Goal: Information Seeking & Learning: Find specific fact

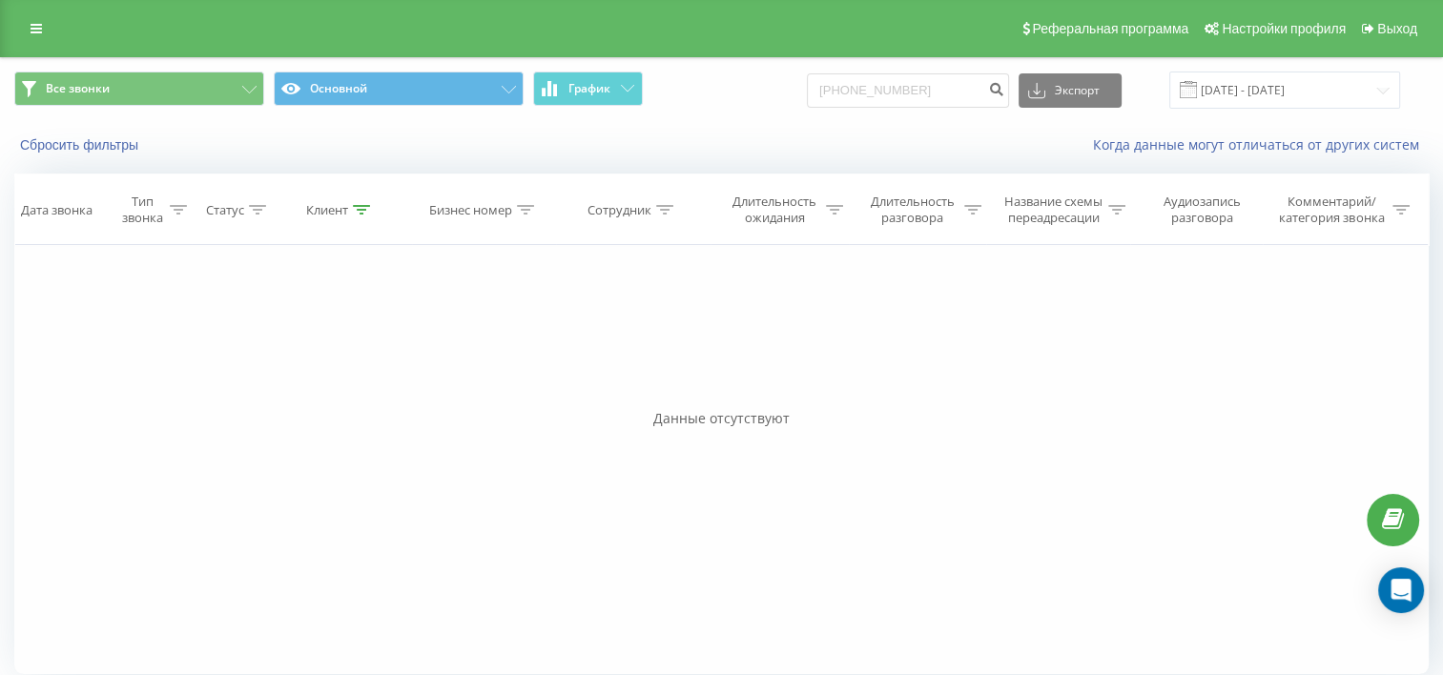
type input "+77089421734"
click at [858, 89] on input "[PHONE_NUMBER]" at bounding box center [908, 90] width 202 height 34
type input "7089421734"
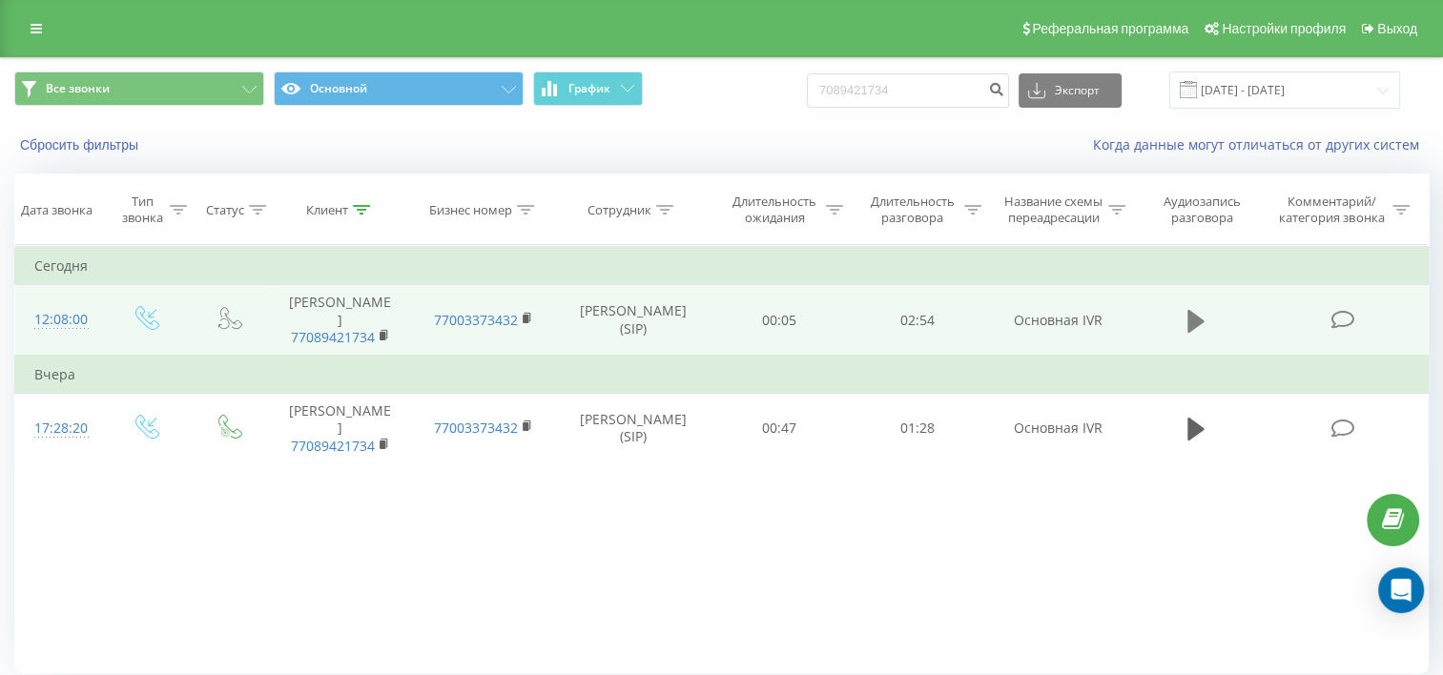
click at [1189, 332] on icon at bounding box center [1195, 320] width 17 height 23
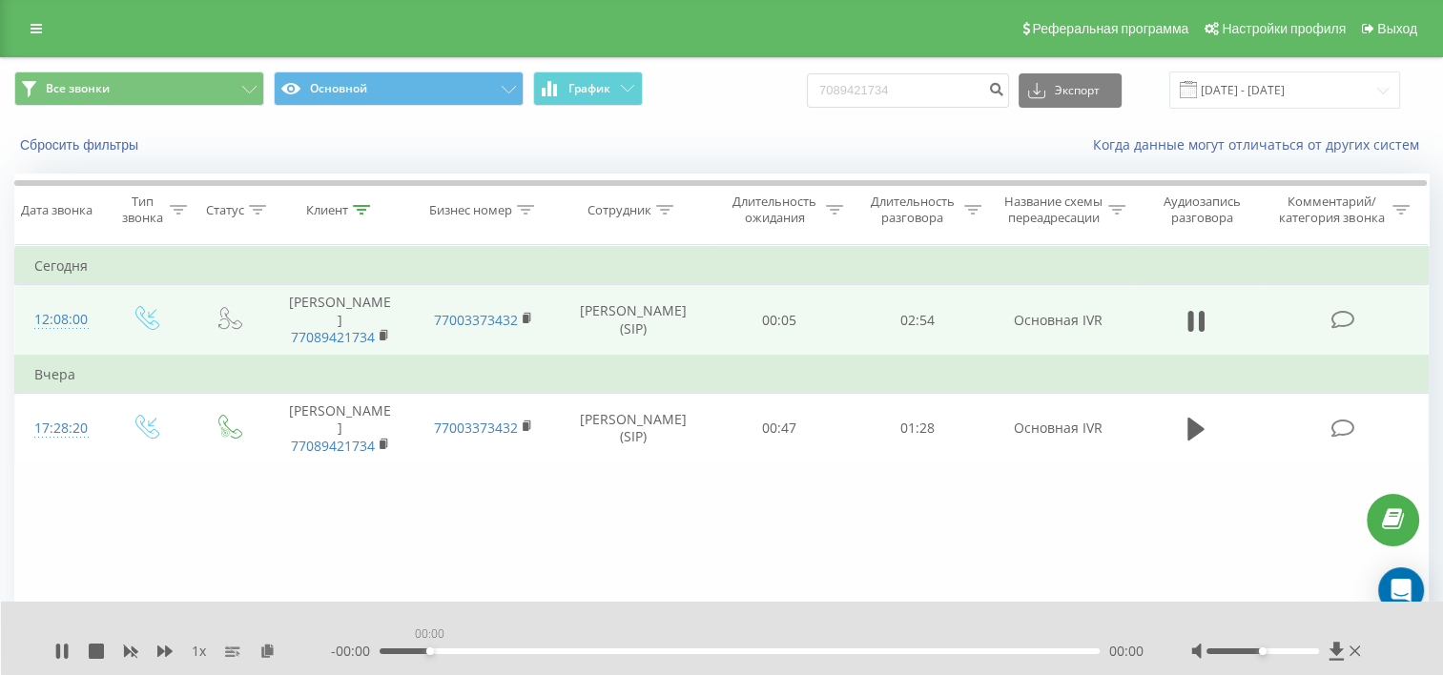
click at [427, 653] on div "00:00" at bounding box center [739, 651] width 720 height 6
click at [494, 655] on div "- 02:40 00:13 00:13" at bounding box center [737, 651] width 812 height 19
click at [508, 651] on div "00:14" at bounding box center [739, 651] width 720 height 6
click at [619, 647] on div "- 02:22 00:32 00:32" at bounding box center [737, 651] width 812 height 19
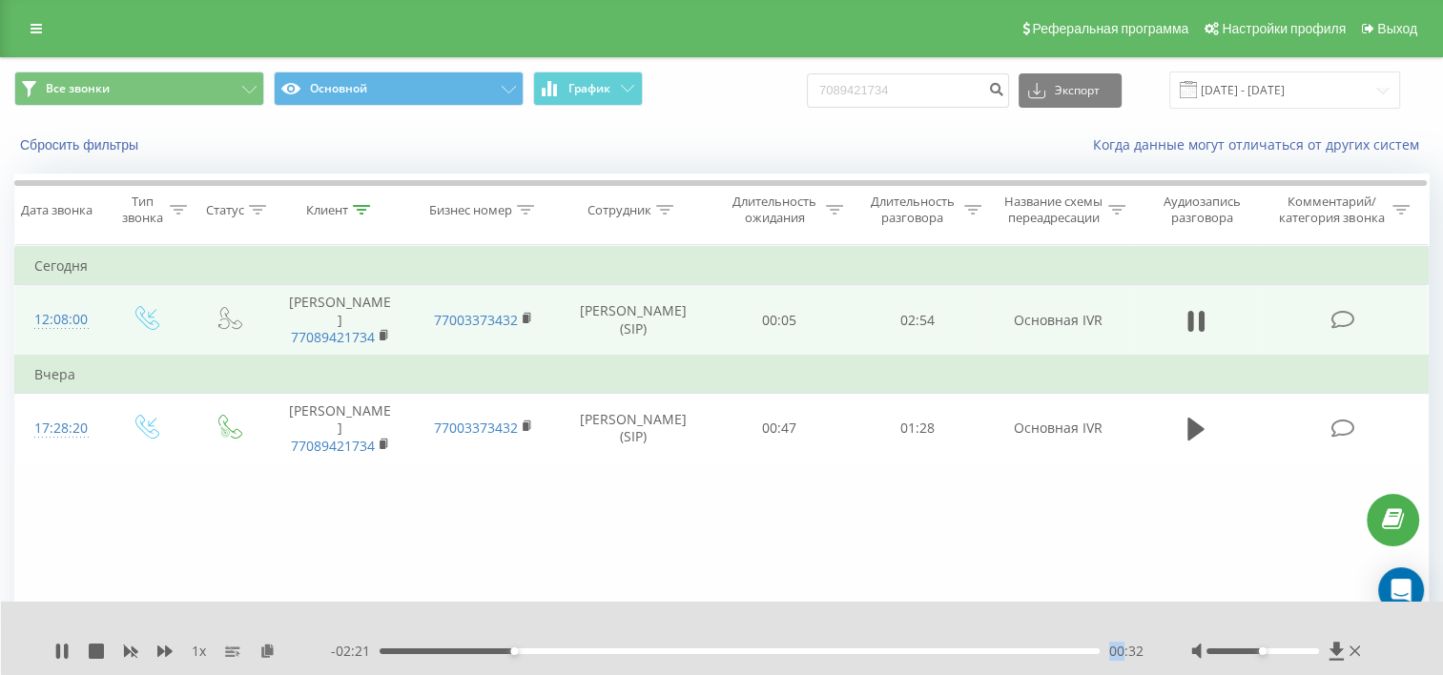
click at [621, 647] on div "- 02:21 00:32 00:32" at bounding box center [737, 651] width 812 height 19
click at [621, 648] on div "00:58" at bounding box center [739, 651] width 720 height 6
click at [666, 650] on div "01:00" at bounding box center [739, 651] width 720 height 6
click at [731, 654] on div "- 01:44 01:09 01:09" at bounding box center [737, 651] width 812 height 19
click at [732, 651] on div "01:10" at bounding box center [739, 651] width 720 height 6
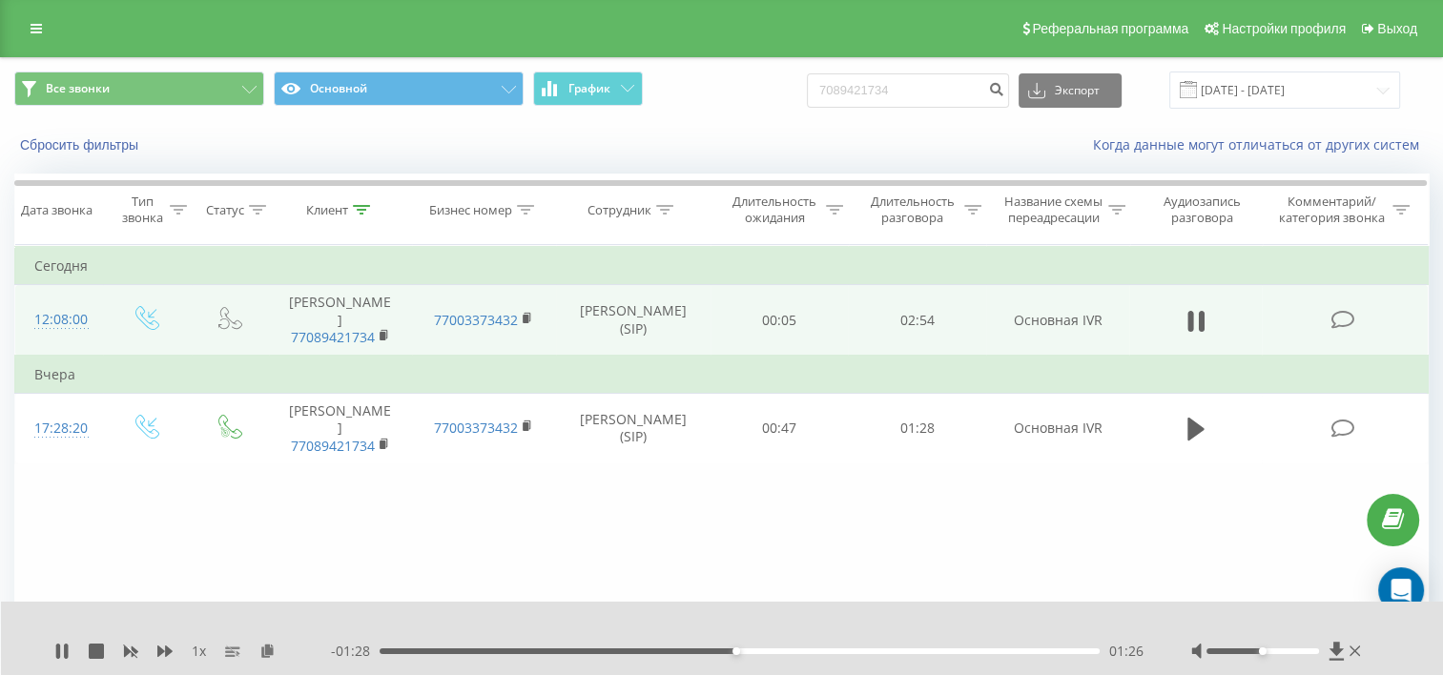
click at [790, 649] on div "01:26" at bounding box center [739, 651] width 720 height 6
click at [850, 654] on div "- 01:13 01:40 01:40" at bounding box center [737, 651] width 812 height 19
click at [850, 650] on div "01:40" at bounding box center [739, 651] width 720 height 6
click at [913, 646] on div "- 00:52 02:01 02:01" at bounding box center [737, 651] width 812 height 19
click at [917, 648] on div "02:01" at bounding box center [739, 651] width 720 height 6
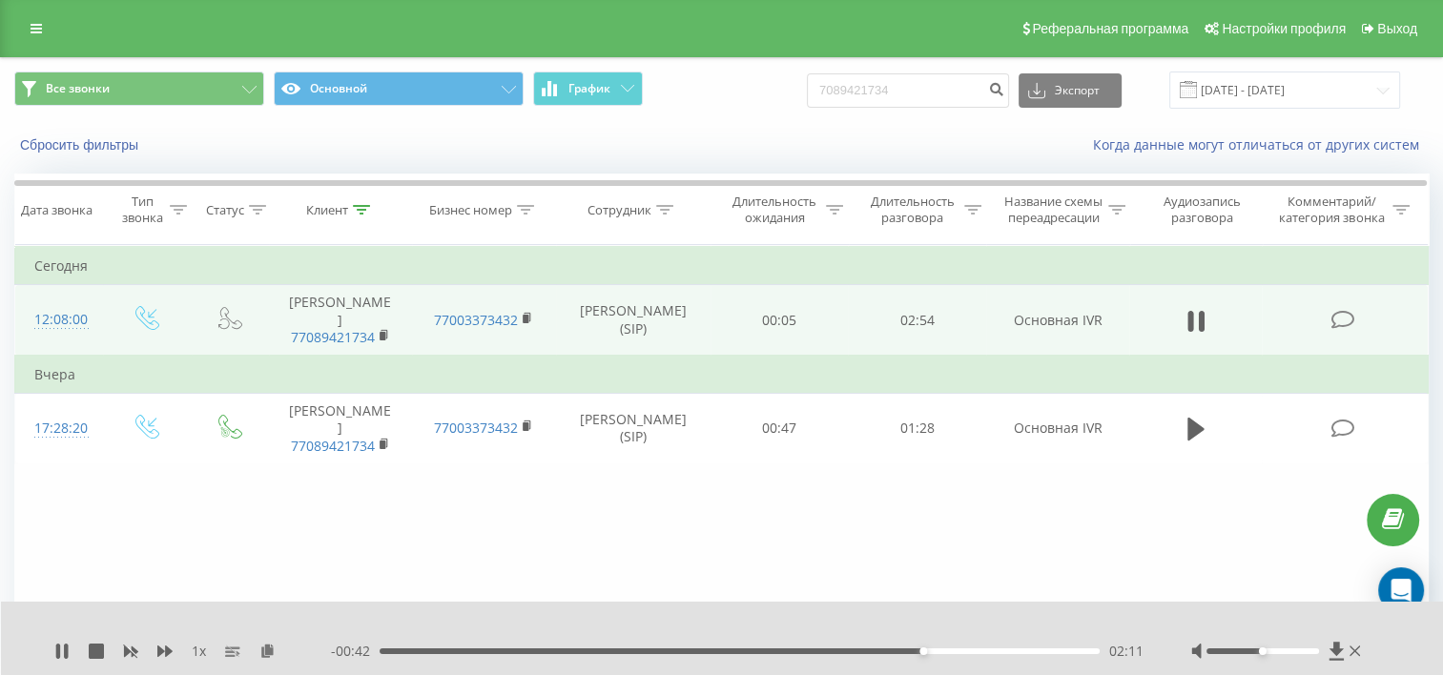
click at [954, 650] on div "02:11" at bounding box center [739, 651] width 720 height 6
click at [1192, 332] on icon at bounding box center [1195, 320] width 17 height 23
click at [1018, 652] on div "02:54" at bounding box center [737, 651] width 725 height 6
click at [50, 648] on div "1 x - 02:54 00:00 00:00" at bounding box center [722, 638] width 1443 height 73
click at [52, 647] on div "1 x - 02:54 00:00 00:00" at bounding box center [722, 638] width 1443 height 73
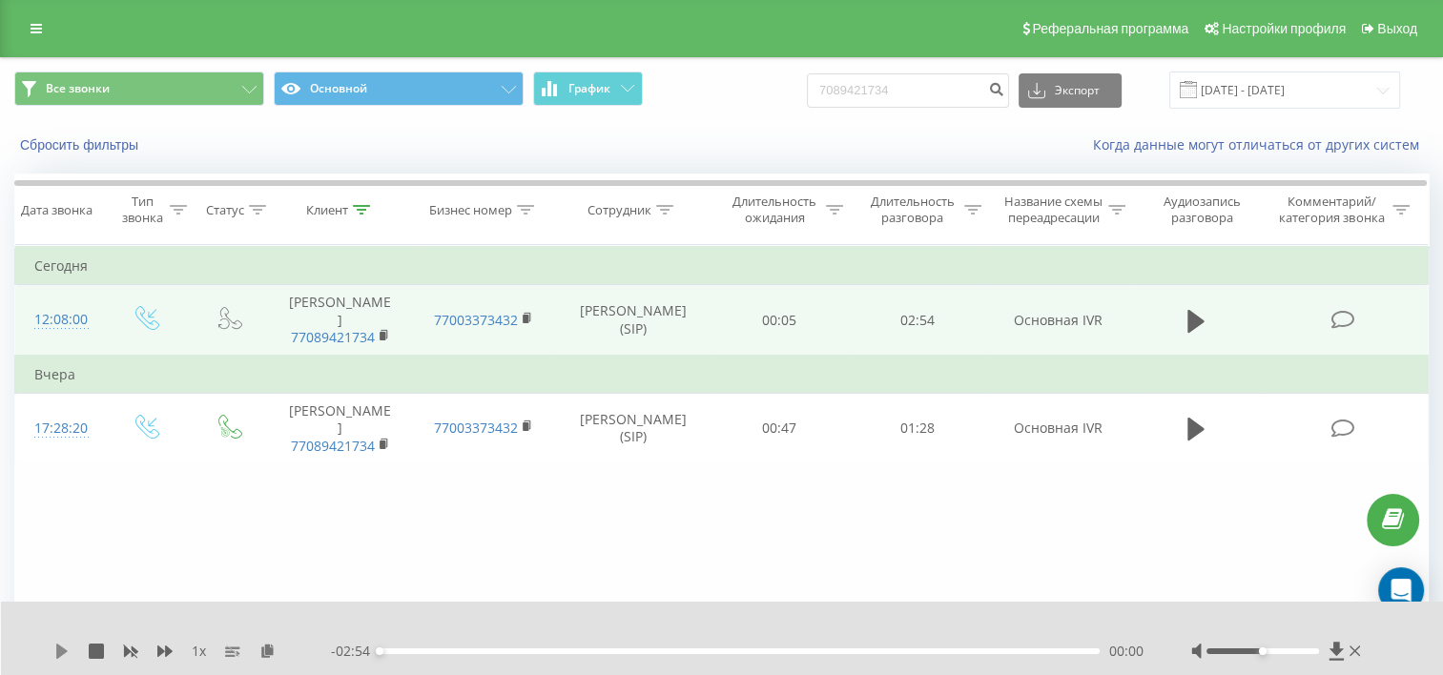
click at [56, 655] on icon at bounding box center [61, 651] width 11 height 15
click at [980, 651] on div "02:37" at bounding box center [739, 651] width 720 height 6
click at [911, 649] on div "02:08" at bounding box center [739, 651] width 720 height 6
click at [869, 652] on div "02:12" at bounding box center [739, 651] width 720 height 6
click at [1053, 652] on div "02:03" at bounding box center [739, 651] width 720 height 6
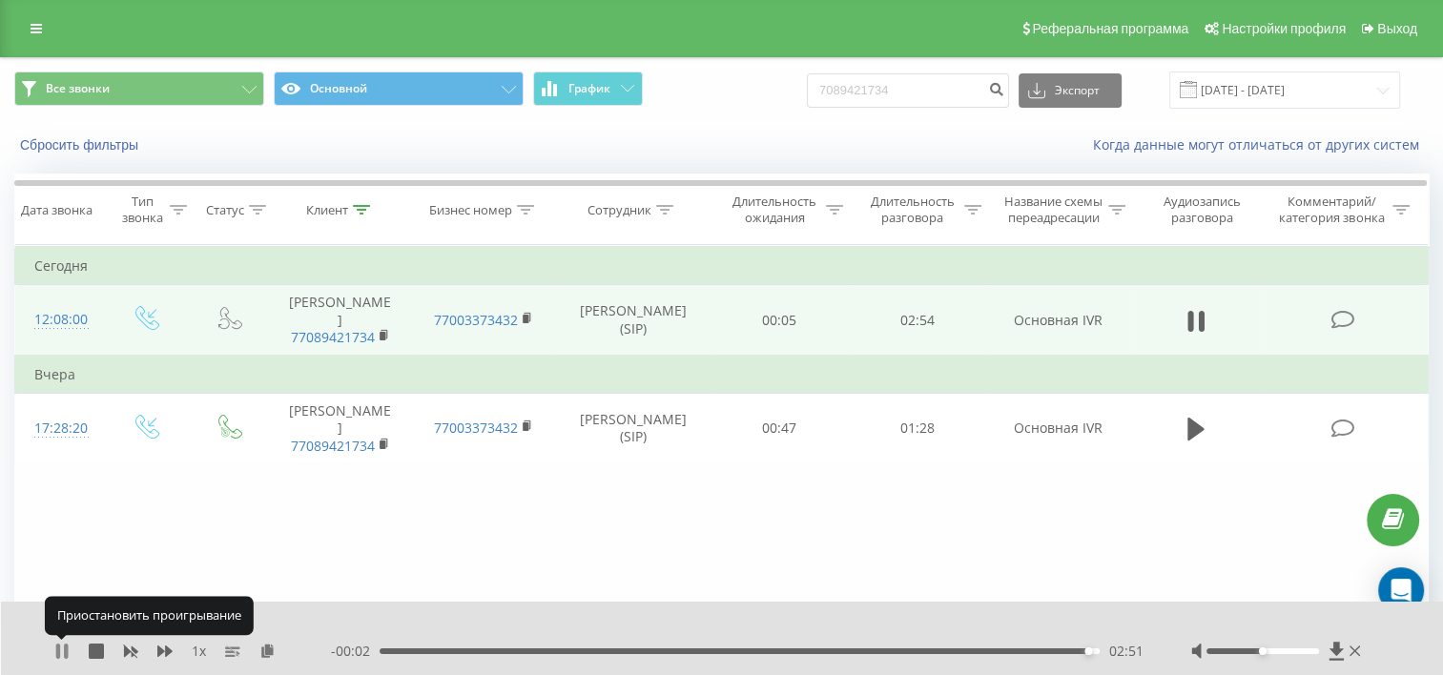
click at [66, 654] on icon at bounding box center [66, 651] width 4 height 15
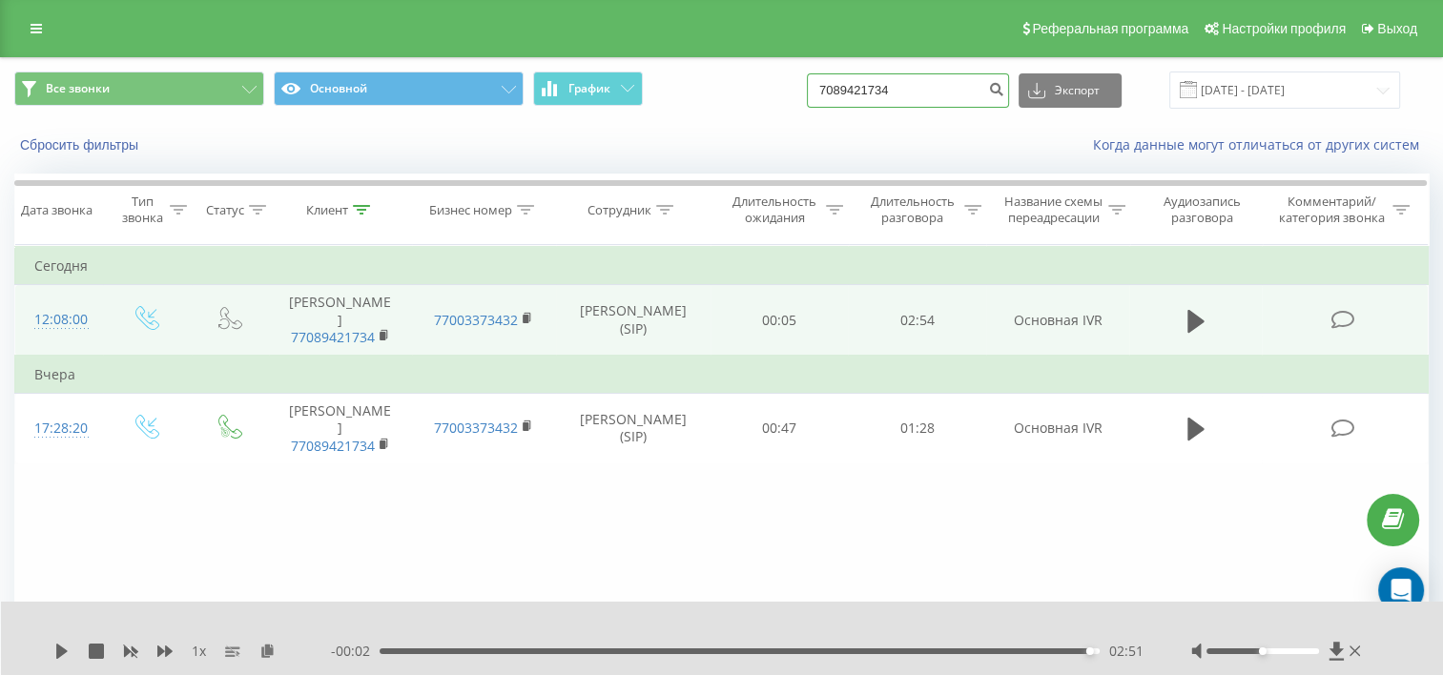
click at [890, 92] on input "7089421734" at bounding box center [908, 90] width 202 height 34
paste input "7713775675"
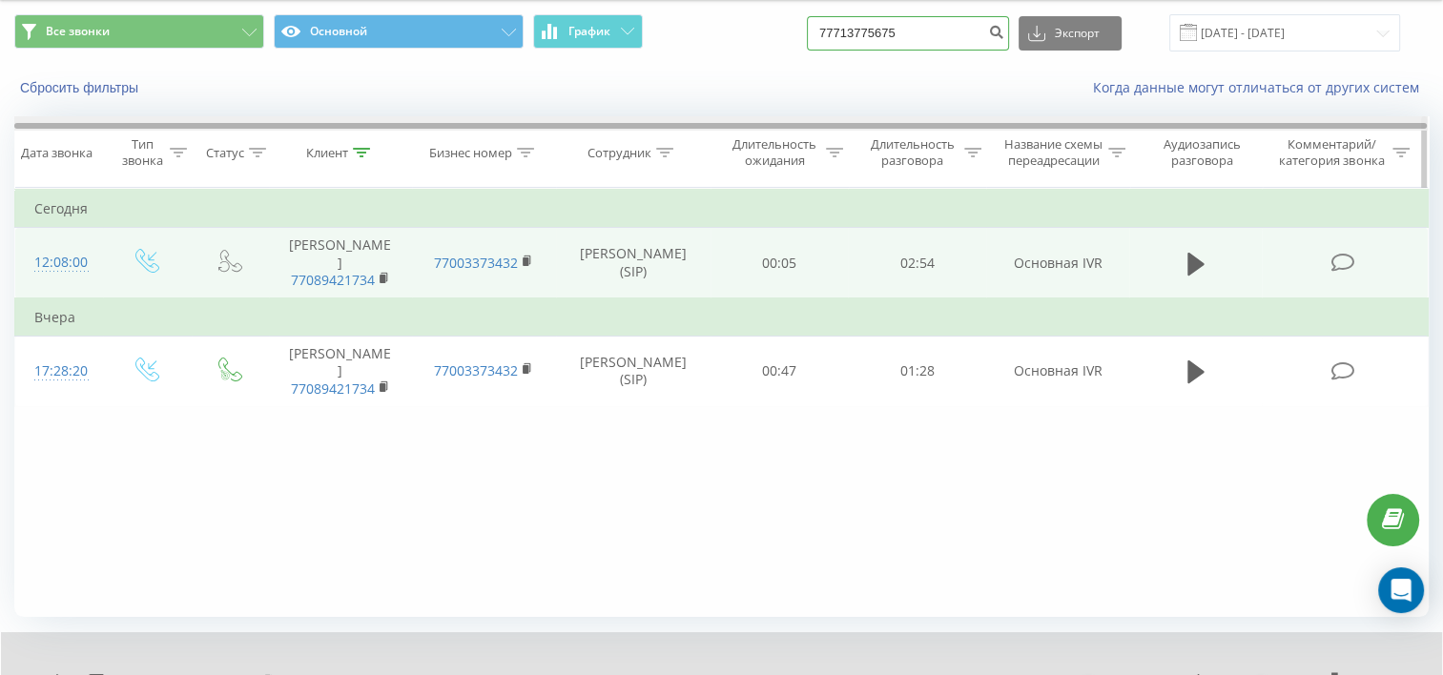
scroll to position [86, 0]
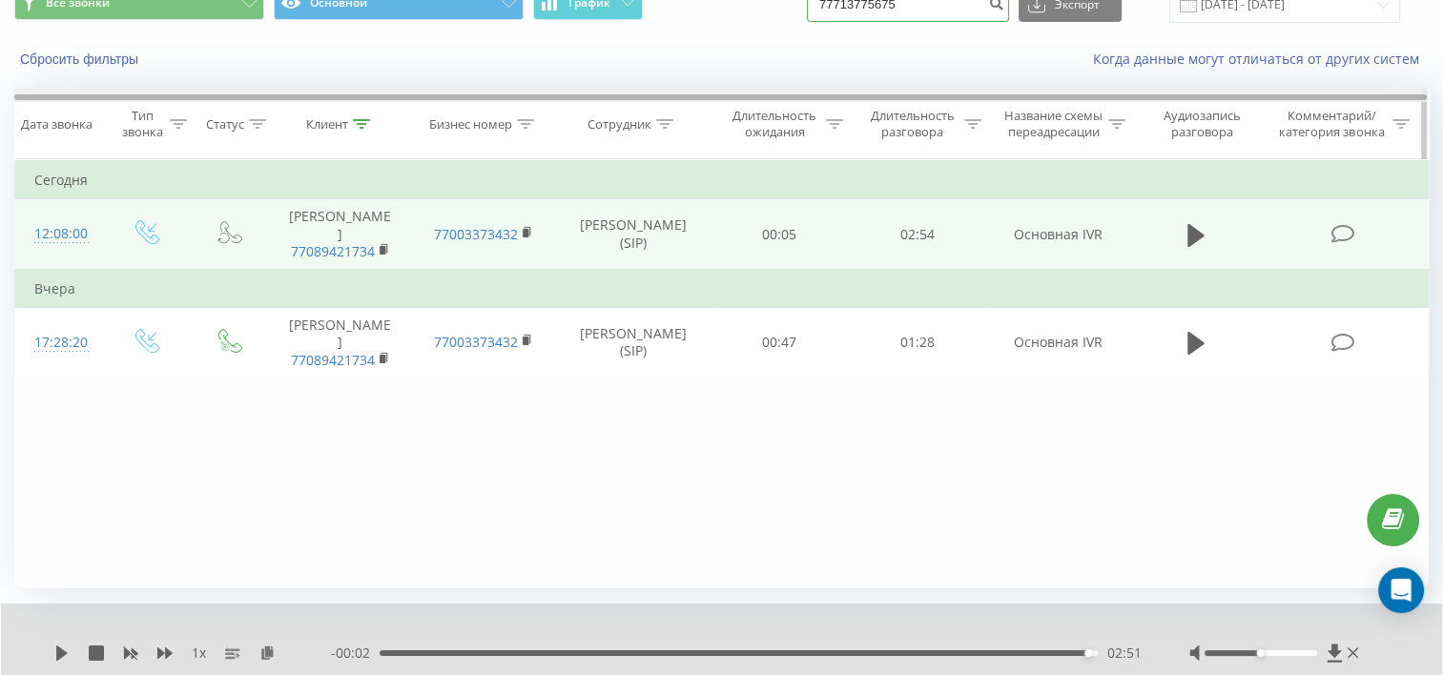
drag, startPoint x: 946, startPoint y: 89, endPoint x: 614, endPoint y: 95, distance: 331.9
click at [614, 95] on div "Все звонки Основной График 77713775675 Экспорт .csv .xls .xlsx 20.06.2025 - 20.…" at bounding box center [721, 352] width 1414 height 760
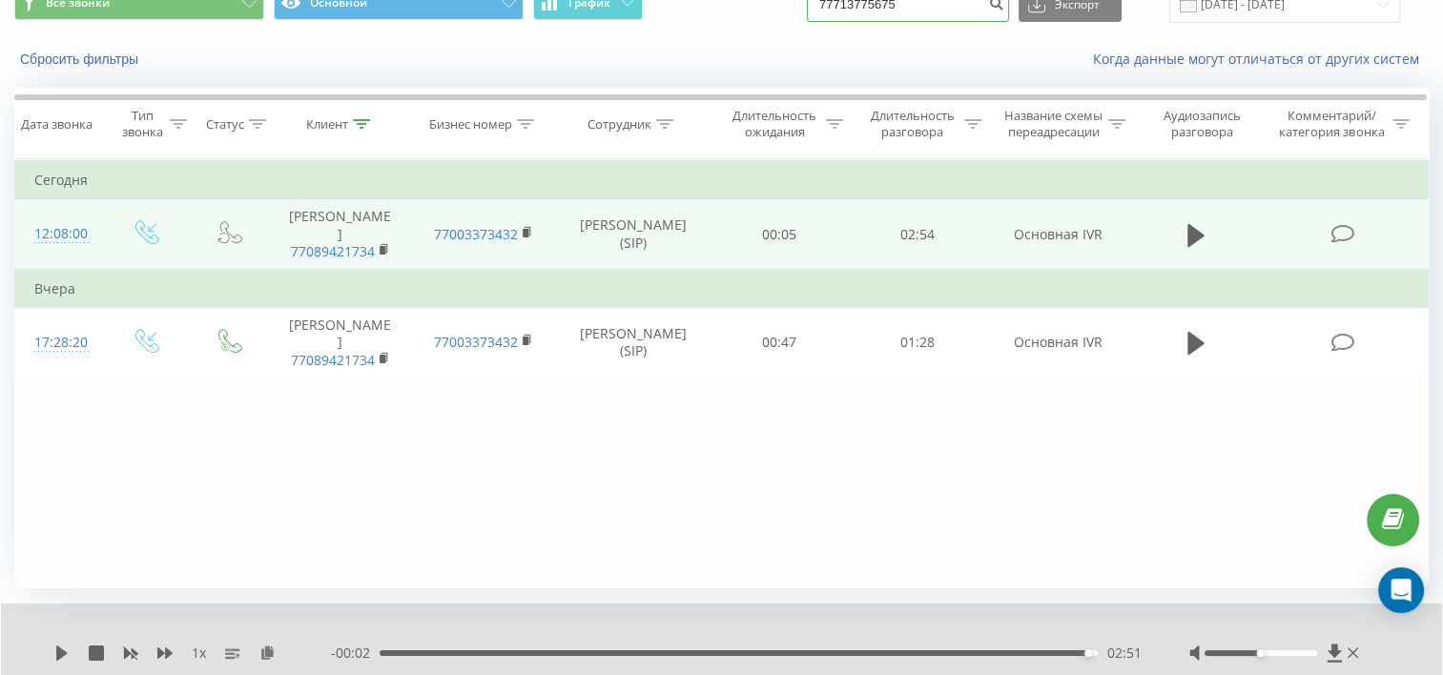
click at [870, 15] on input "77713775675" at bounding box center [908, 5] width 202 height 34
paste input "017770120"
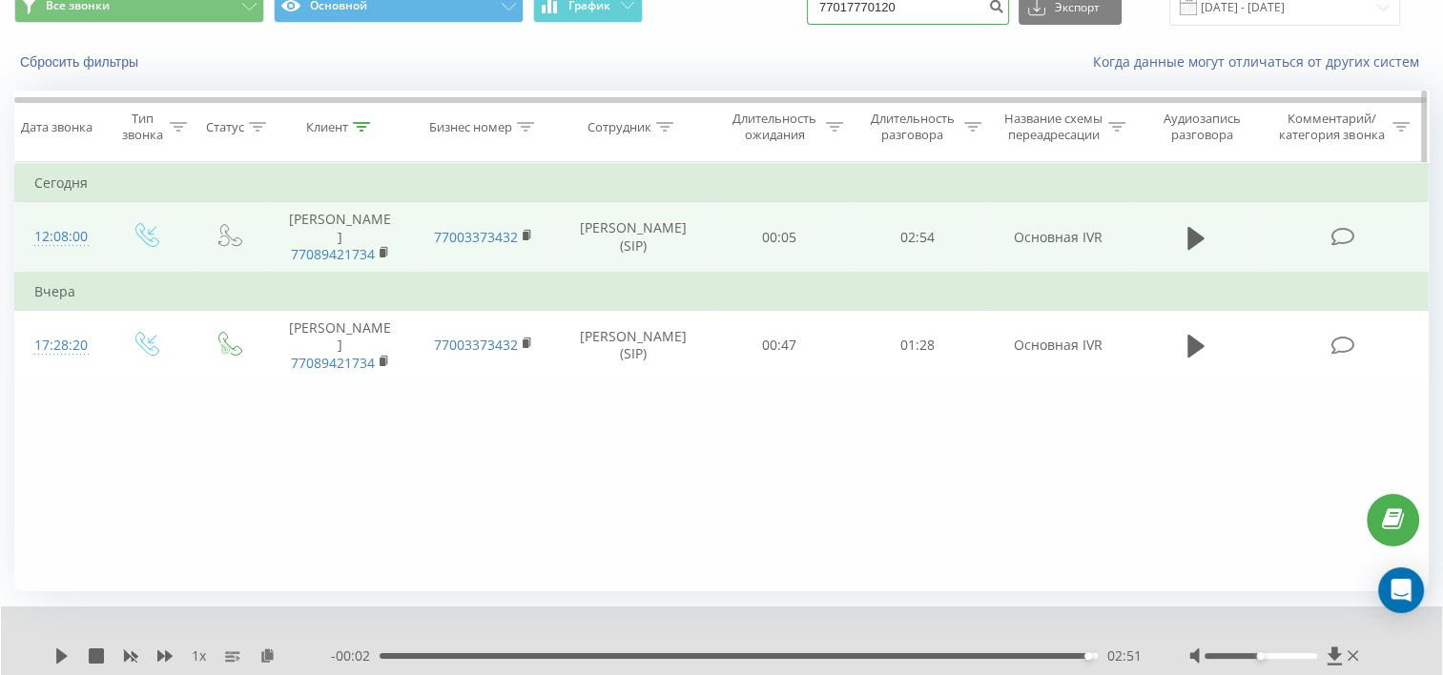
type input "77017770120"
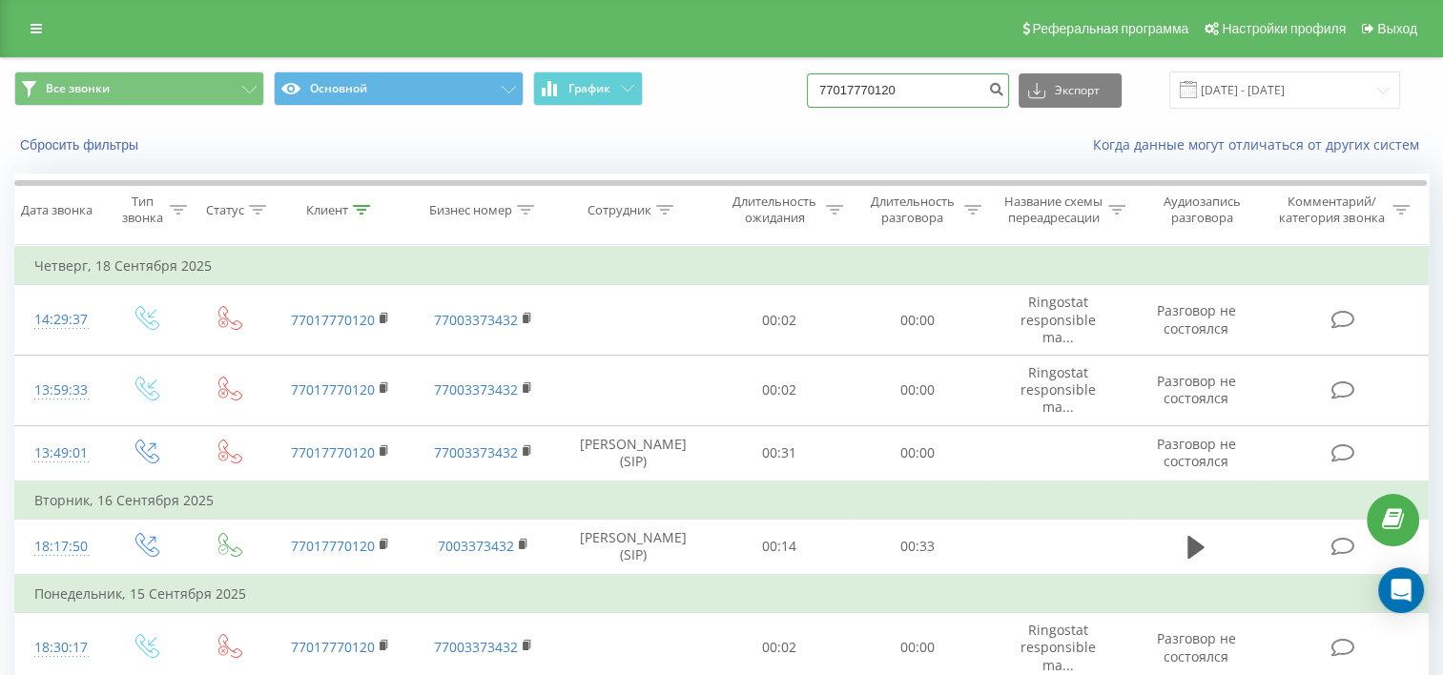
click at [957, 81] on input "77017770120" at bounding box center [908, 90] width 202 height 34
paste input "74417533"
type input "77074417533"
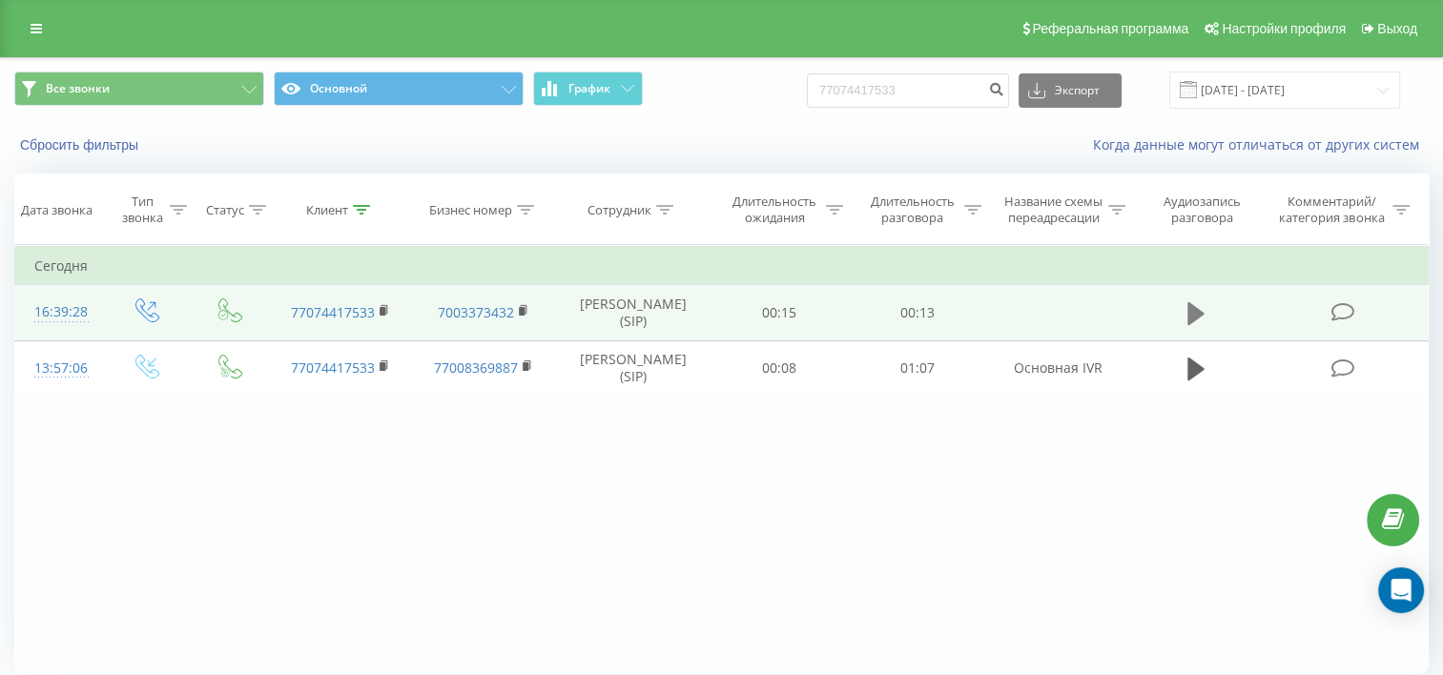
click at [1197, 320] on icon at bounding box center [1195, 313] width 17 height 27
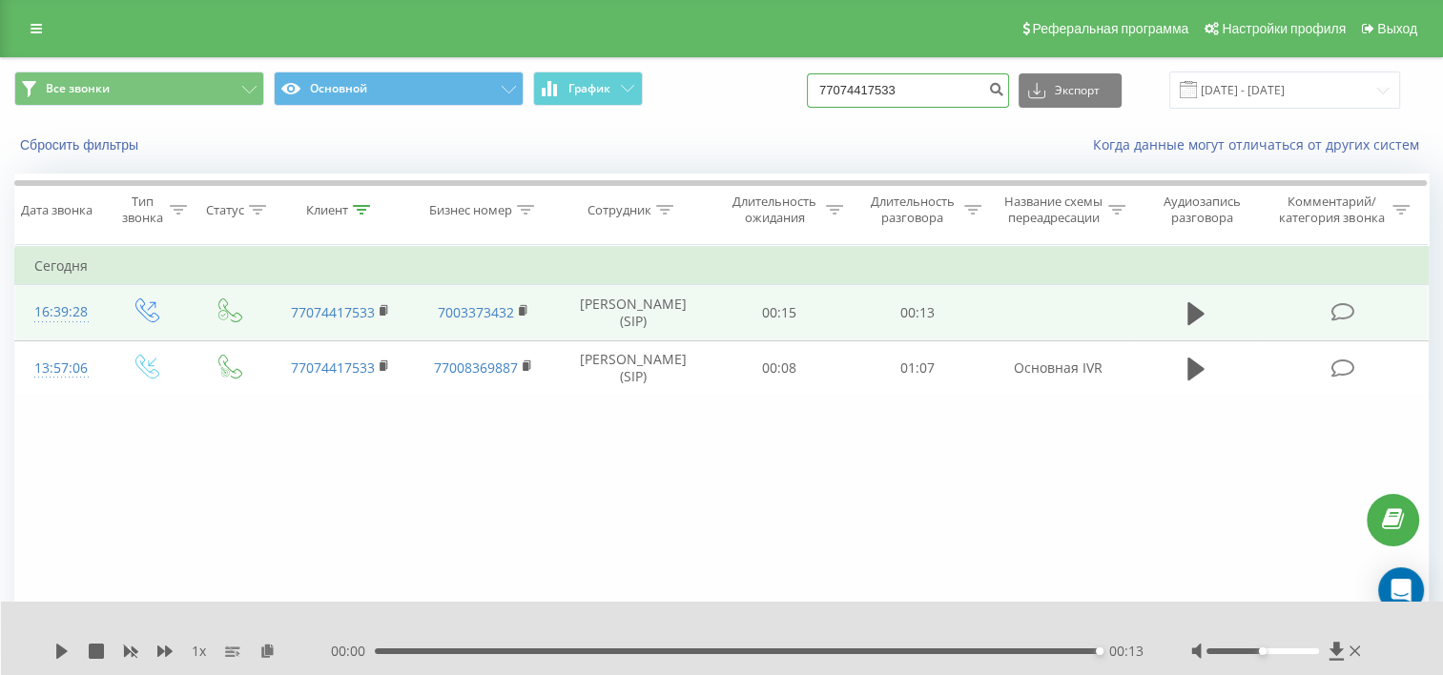
click at [973, 88] on input "77074417533" at bounding box center [908, 90] width 202 height 34
paste input "--"
type input "--"
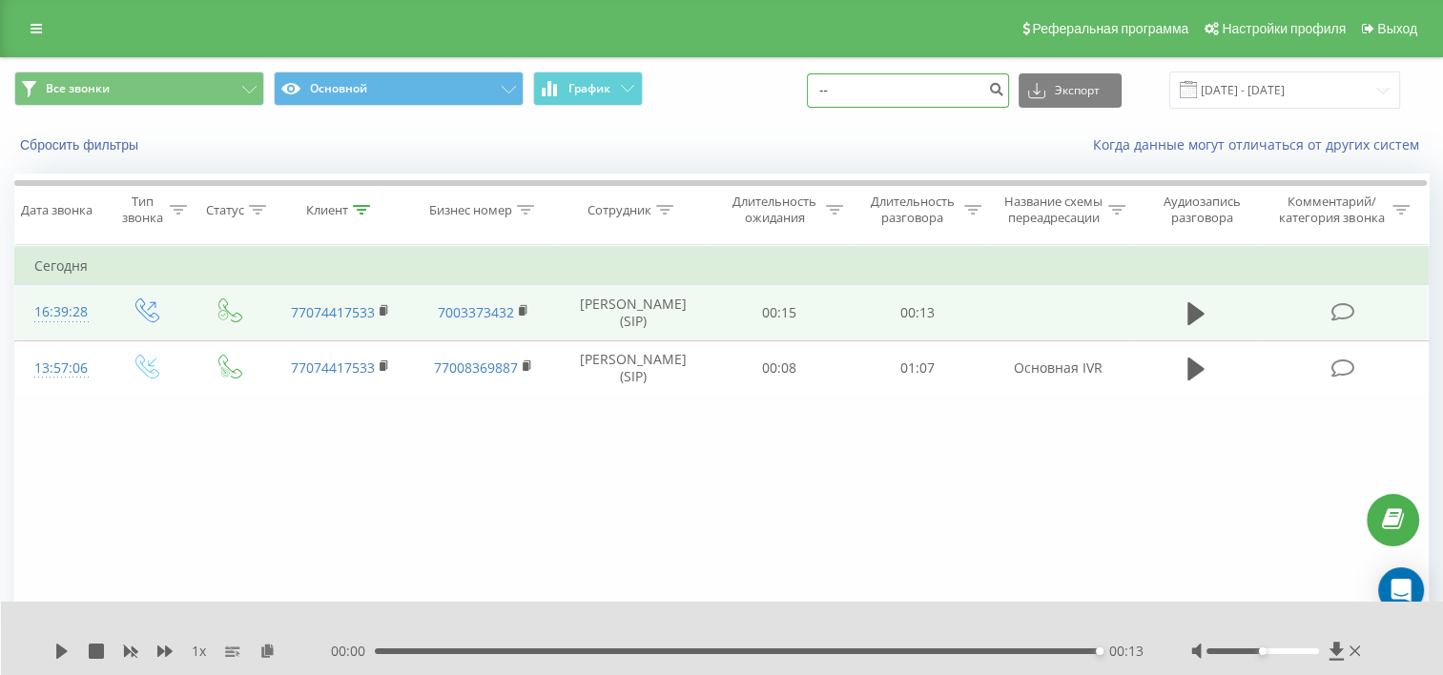
drag, startPoint x: 938, startPoint y: 93, endPoint x: 500, endPoint y: 128, distance: 440.0
click at [500, 128] on div "Все звонки Основной График -- Экспорт .csv .xls .xlsx 20.06.2025 - 20.09.2025 С…" at bounding box center [721, 113] width 1441 height 110
click at [890, 99] on input at bounding box center [908, 90] width 202 height 34
paste input "7775241991"
type input "7775241991"
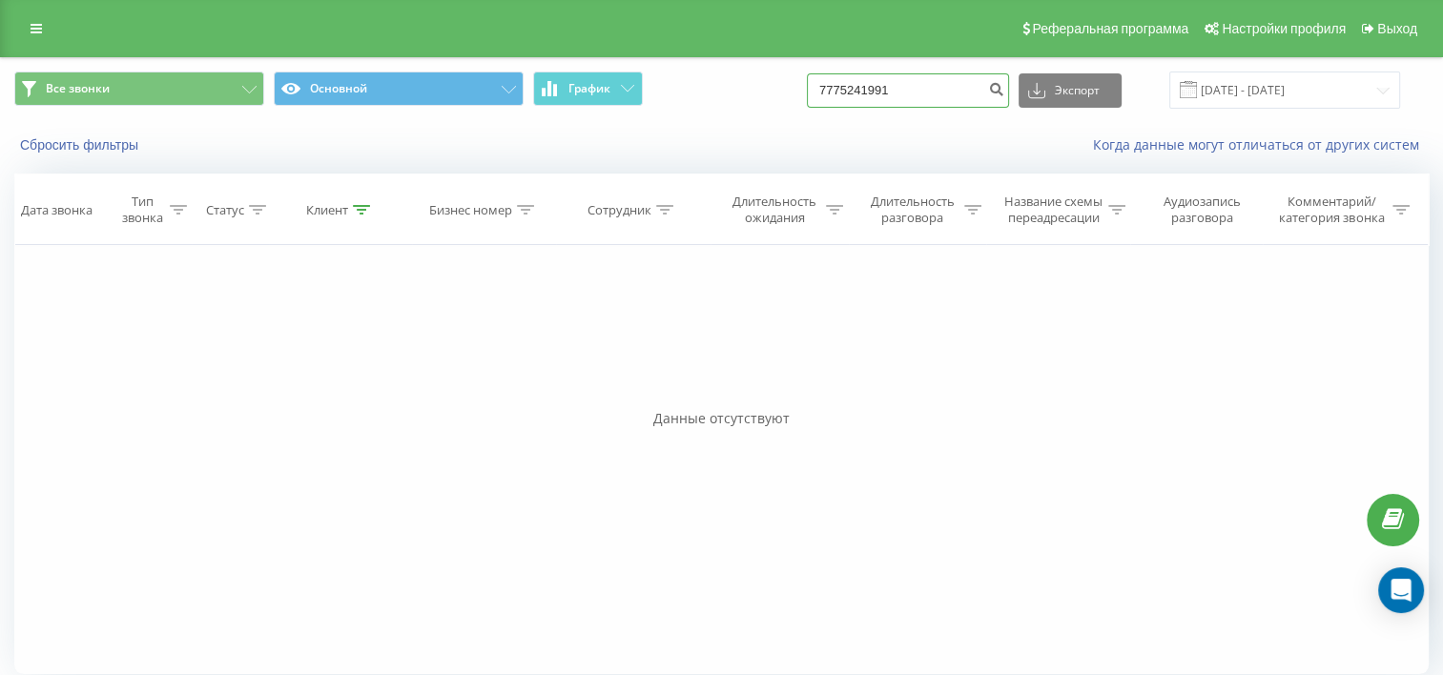
click at [867, 92] on input "7775241991" at bounding box center [908, 90] width 202 height 34
paste input "05132458"
type input "77051324581"
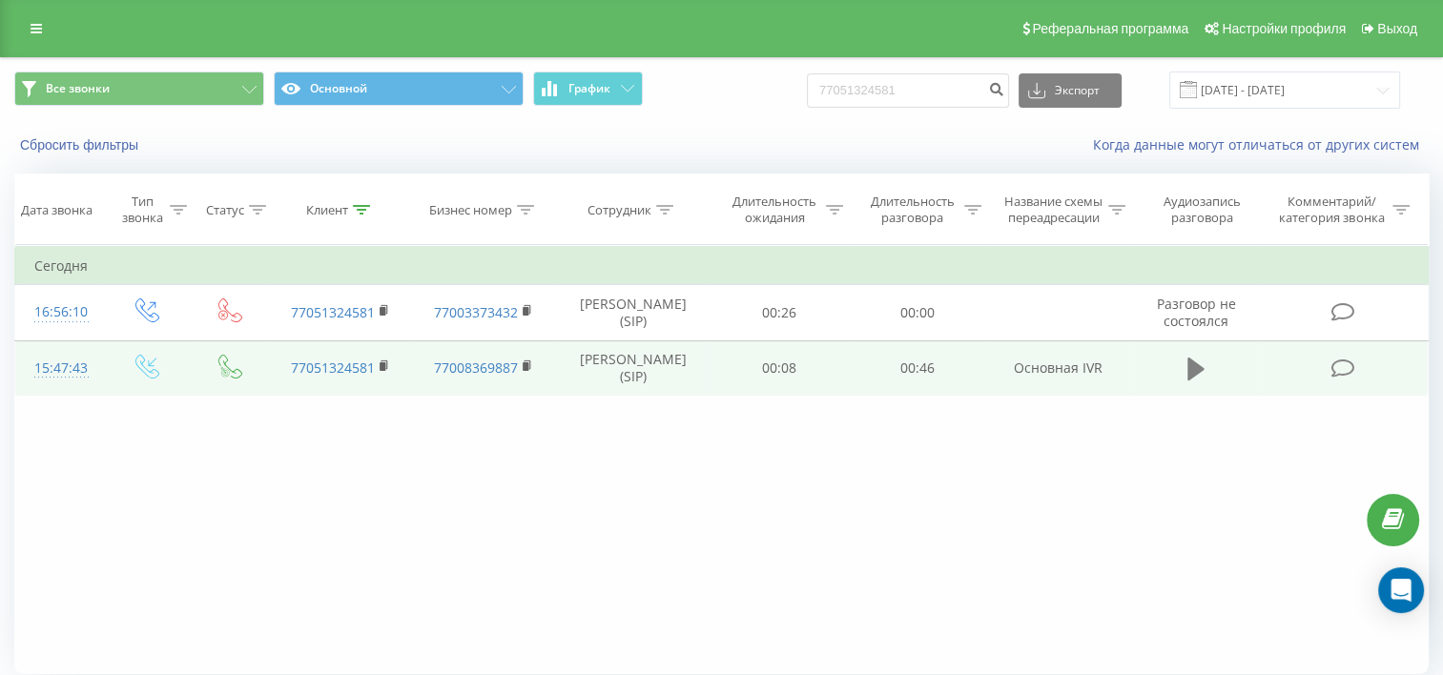
click at [1190, 380] on icon at bounding box center [1195, 369] width 17 height 23
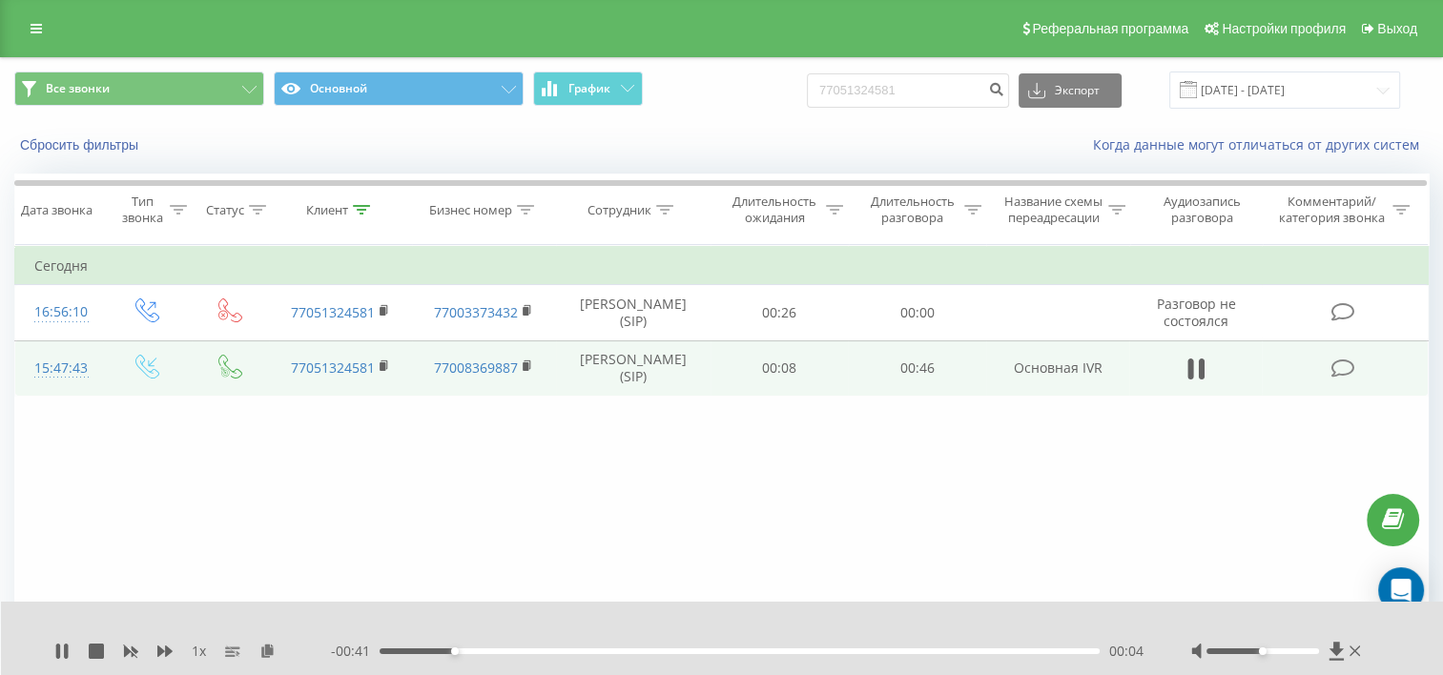
click at [832, 652] on div "00:04" at bounding box center [739, 651] width 720 height 6
